Goal: Task Accomplishment & Management: Use online tool/utility

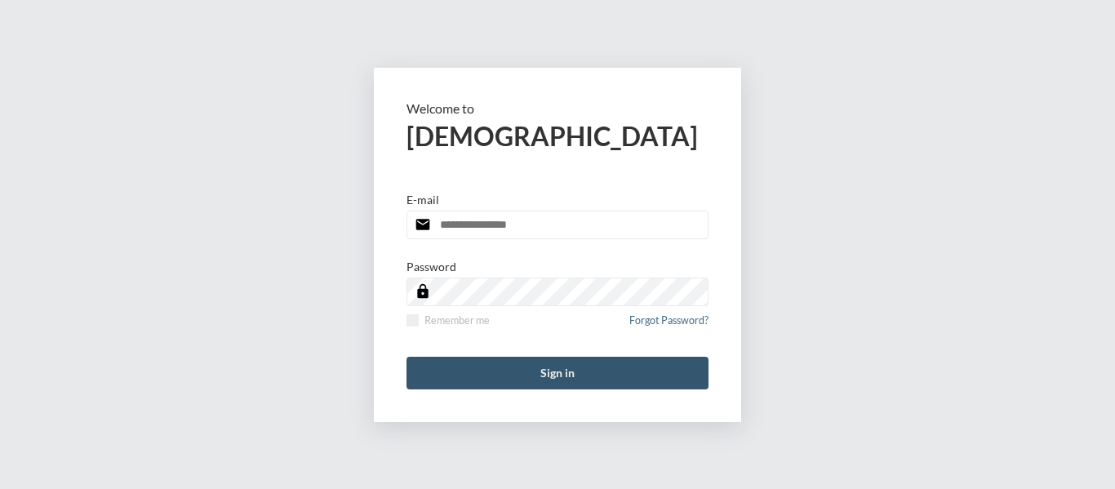
type input "**********"
click at [545, 371] on button "Sign in" at bounding box center [558, 373] width 302 height 33
